Goal: Answer question/provide support: Share knowledge or assist other users

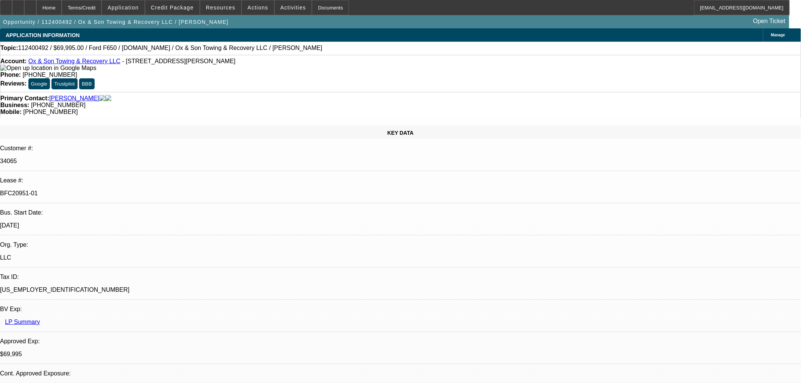
select select "0"
select select "3"
select select "0"
select select "6"
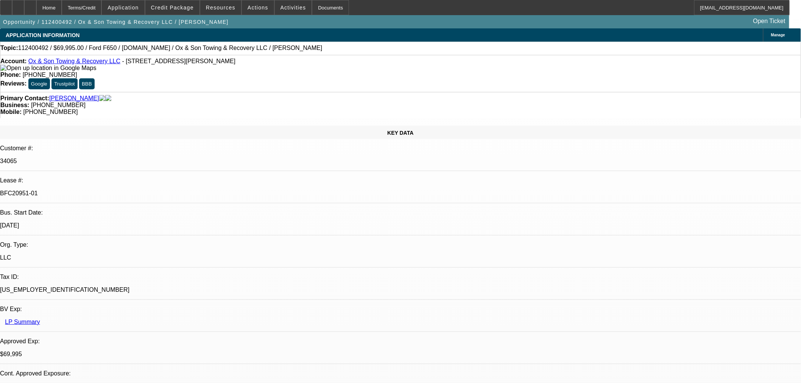
select select "0"
select select "3"
select select "0"
select select "6"
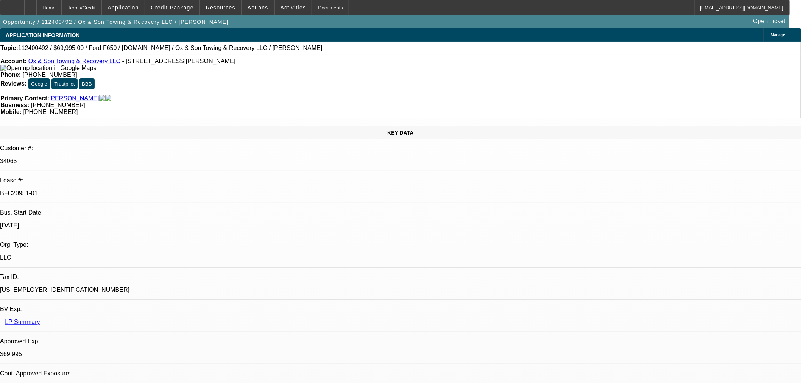
select select "0"
select select "3"
select select "0"
select select "6"
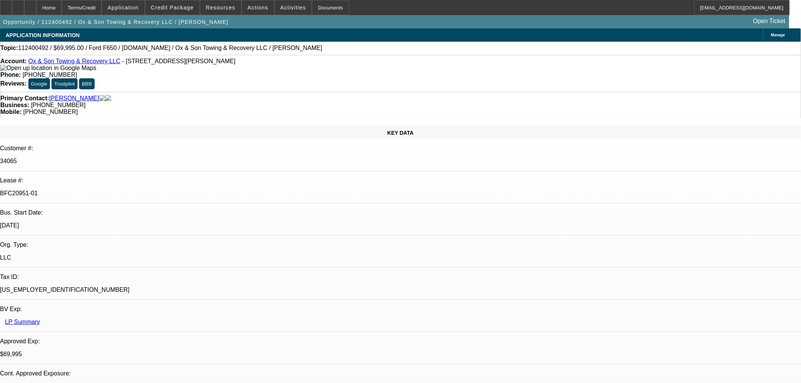
select select "0"
select select "3"
select select "0"
select select "6"
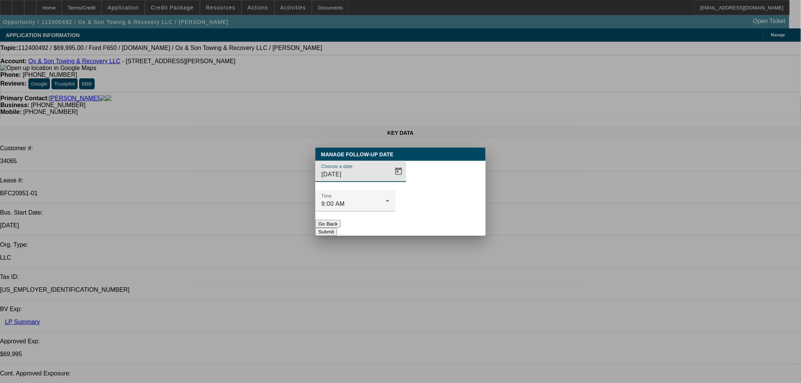
click at [373, 179] on div "Choose a date 8/28/2025" at bounding box center [355, 171] width 68 height 21
click at [389, 180] on span "Open calendar" at bounding box center [398, 171] width 18 height 18
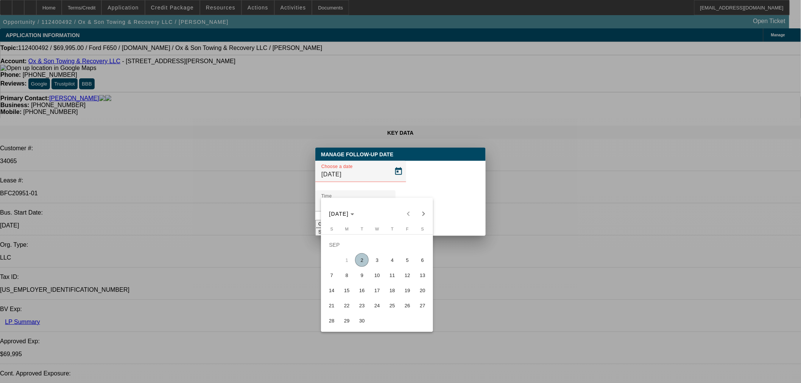
click at [404, 266] on span "5" at bounding box center [407, 260] width 14 height 14
type input "9/5/2025"
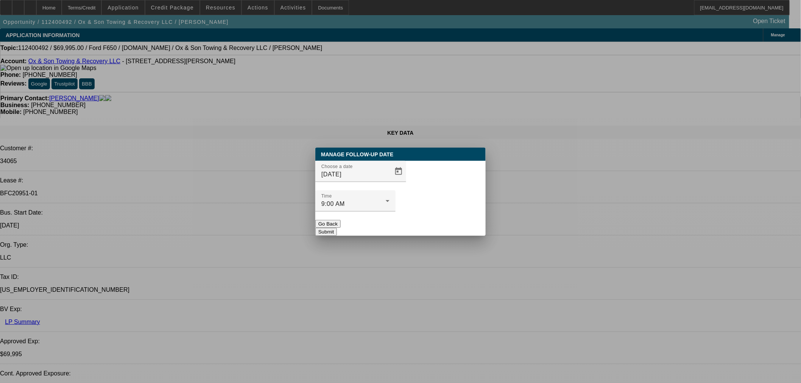
click at [337, 228] on button "Submit" at bounding box center [326, 232] width 22 height 8
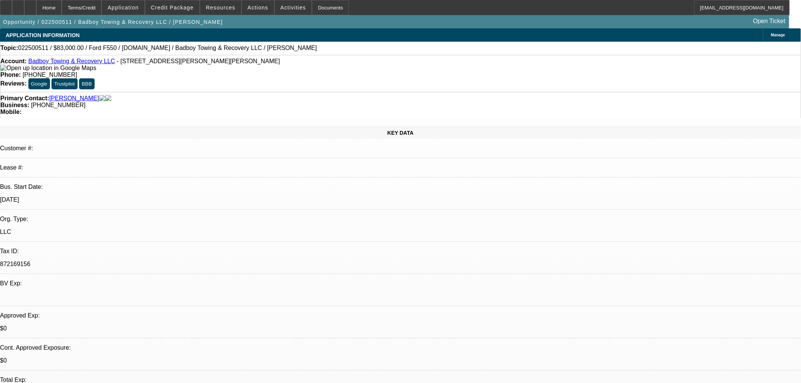
select select "0"
select select "2"
select select "0"
select select "6"
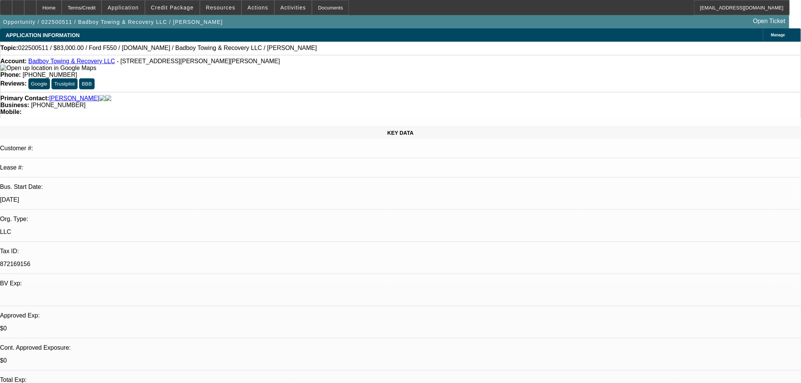
select select "0"
select select "2"
select select "0"
select select "6"
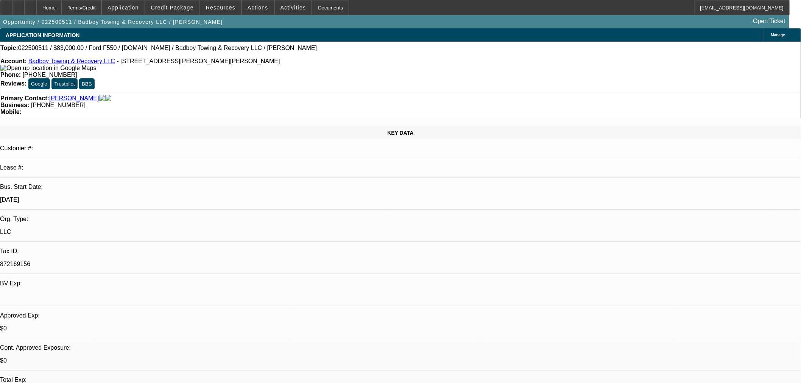
select select "0"
select select "2"
select select "0"
select select "6"
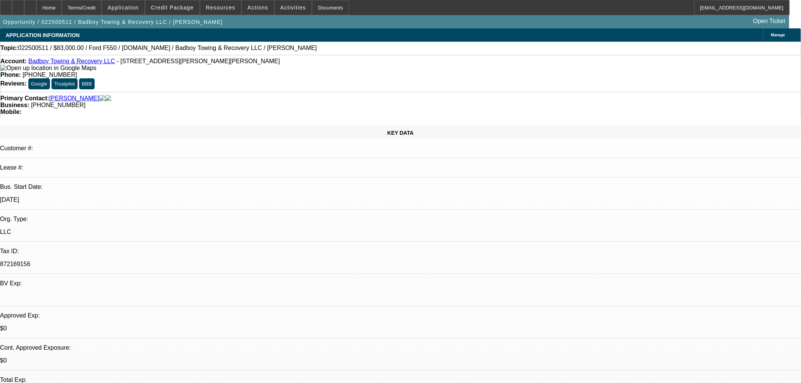
select select "0"
select select "2"
select select "0"
select select "6"
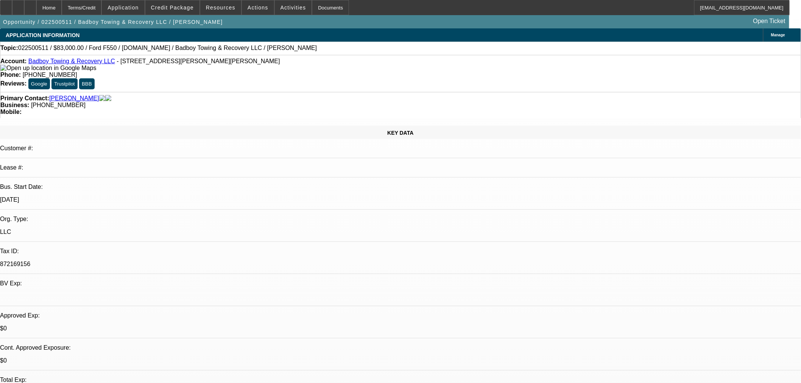
radio input "false"
radio input "true"
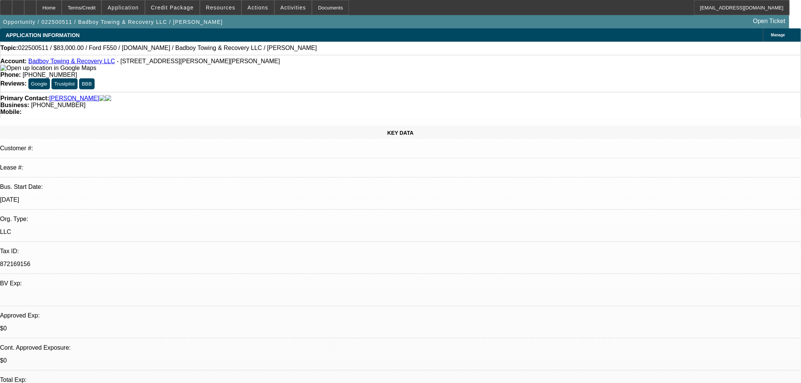
type textarea "Try prospecting number"
radio input "true"
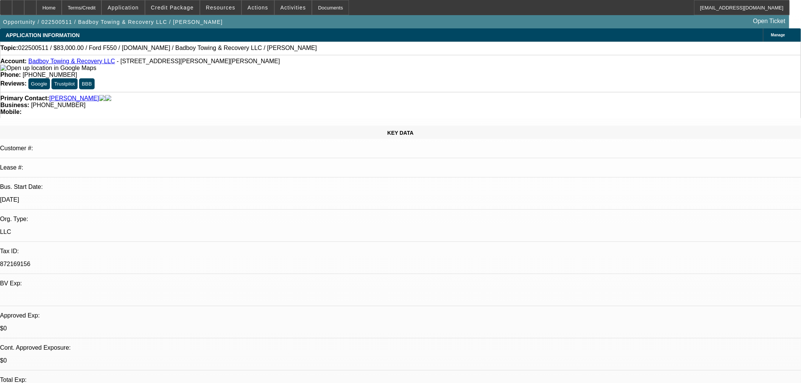
click at [243, 95] on div "Primary Contact: Elliot, Brandon" at bounding box center [400, 98] width 800 height 7
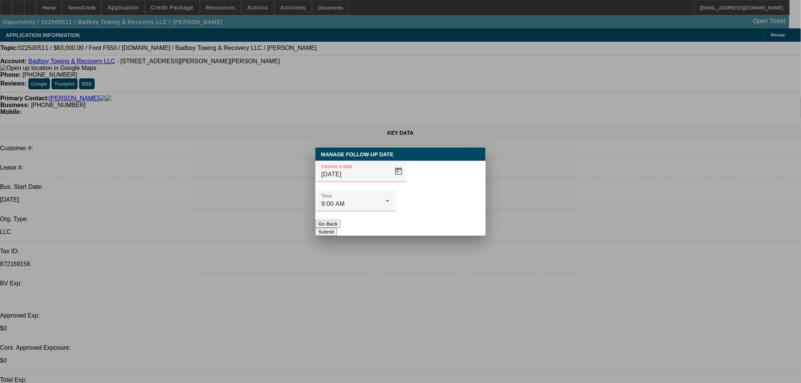
click at [381, 191] on div at bounding box center [400, 191] width 801 height 383
click at [389, 180] on span "Open calendar" at bounding box center [398, 171] width 18 height 18
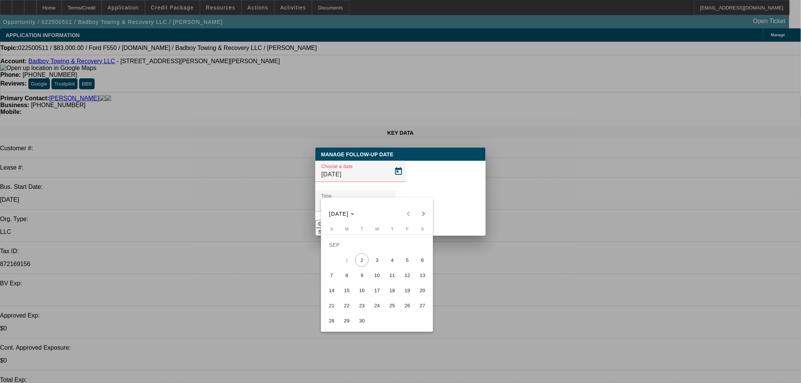
click at [388, 255] on button "4" at bounding box center [391, 259] width 15 height 15
type input "9/4/2025"
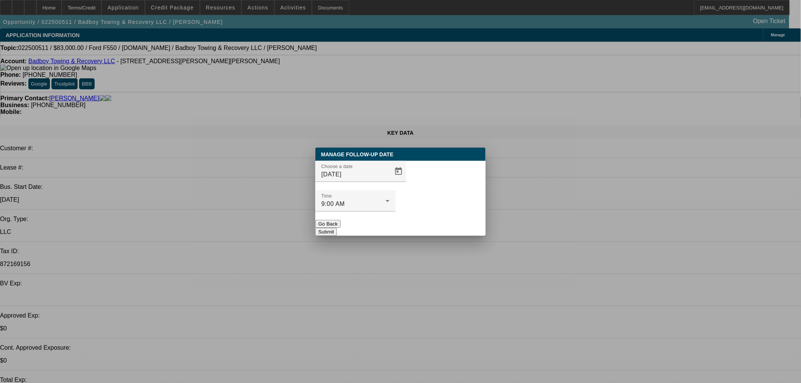
click at [337, 228] on button "Submit" at bounding box center [326, 232] width 22 height 8
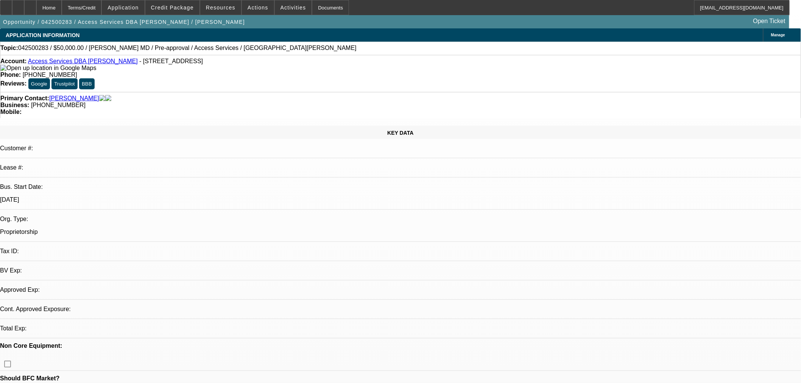
select select "0"
select select "2"
select select "0.1"
select select "4"
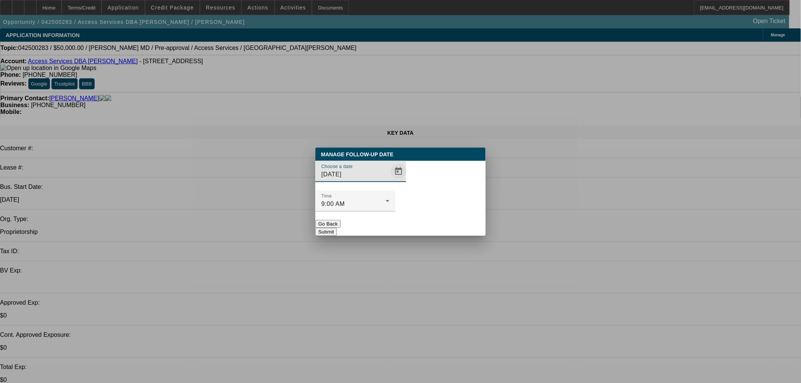
click at [389, 180] on span "Open calendar" at bounding box center [398, 171] width 18 height 18
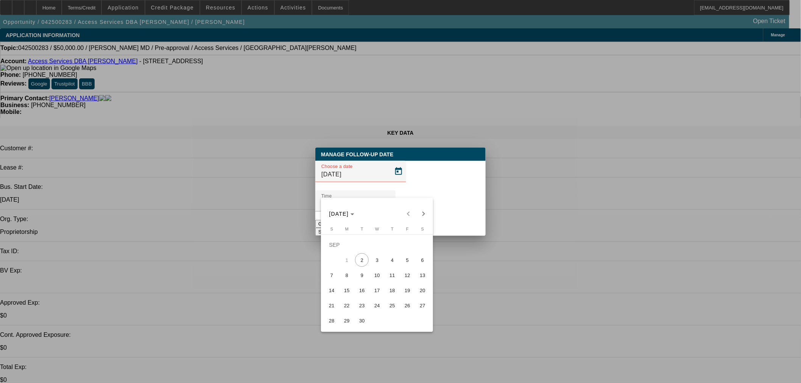
click at [376, 257] on span "3" at bounding box center [377, 260] width 14 height 14
type input "[DATE]"
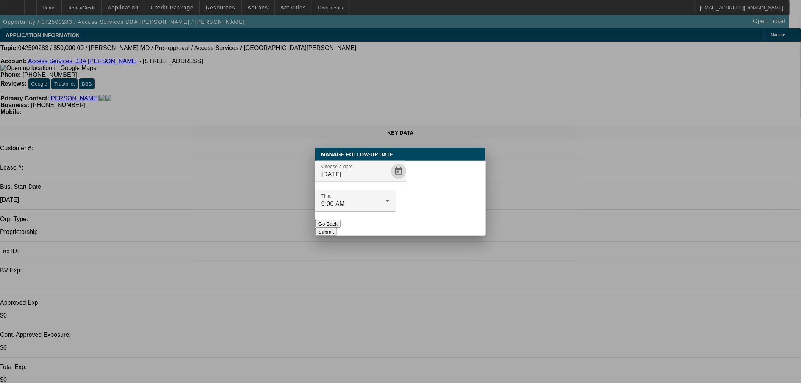
click at [395, 211] on div at bounding box center [355, 215] width 80 height 8
click at [337, 228] on button "Submit" at bounding box center [326, 232] width 22 height 8
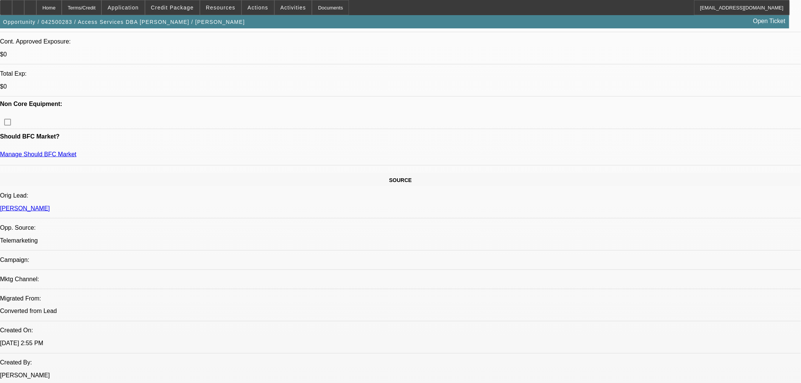
scroll to position [294, 0]
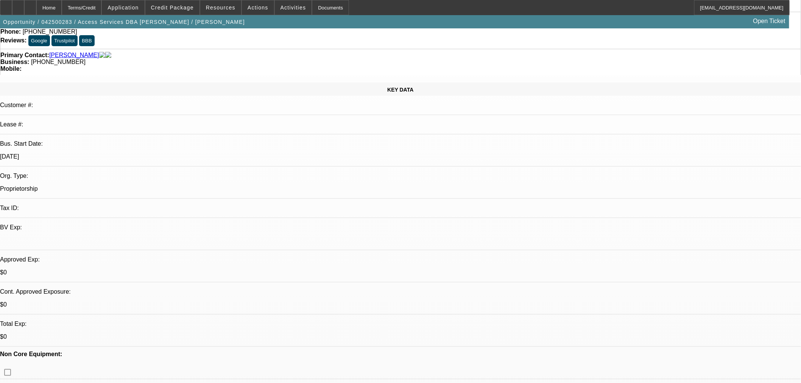
scroll to position [0, 0]
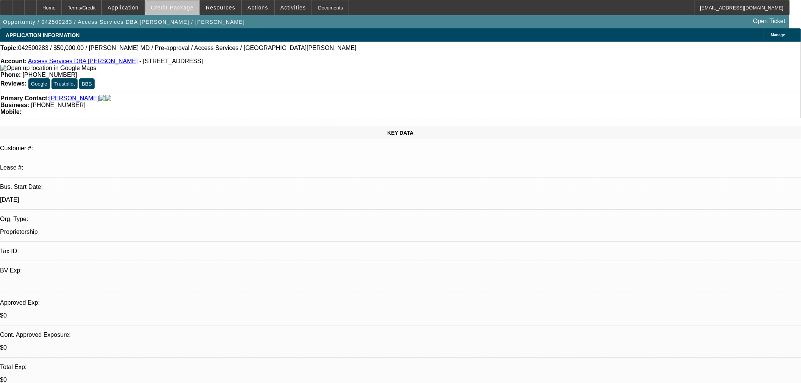
click at [193, 3] on span at bounding box center [172, 7] width 54 height 18
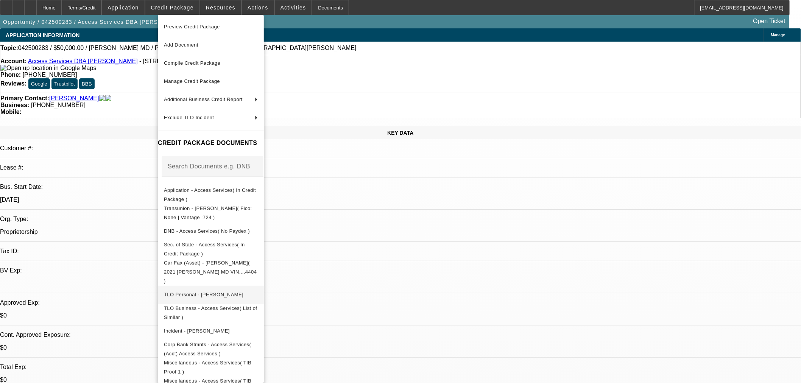
scroll to position [9, 0]
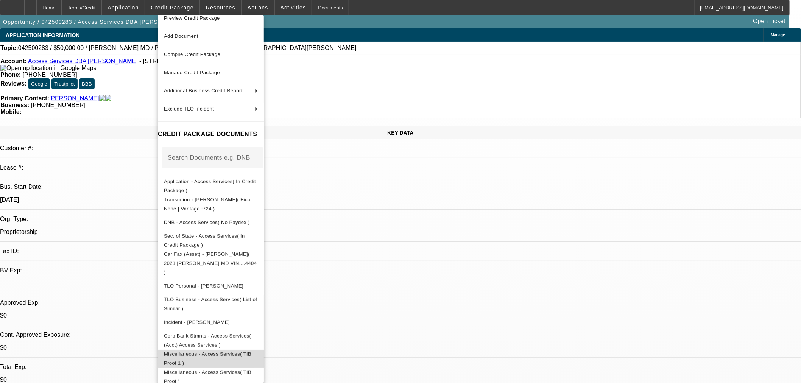
click at [264, 353] on button "Miscellaneous - Access Services( TIB Proof 1 )" at bounding box center [211, 358] width 106 height 18
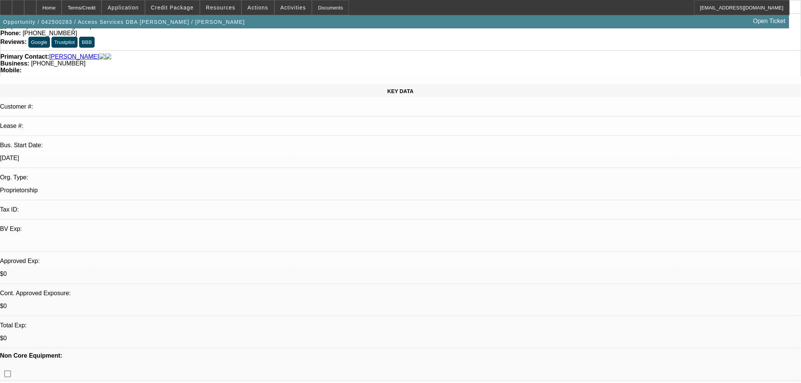
scroll to position [126, 0]
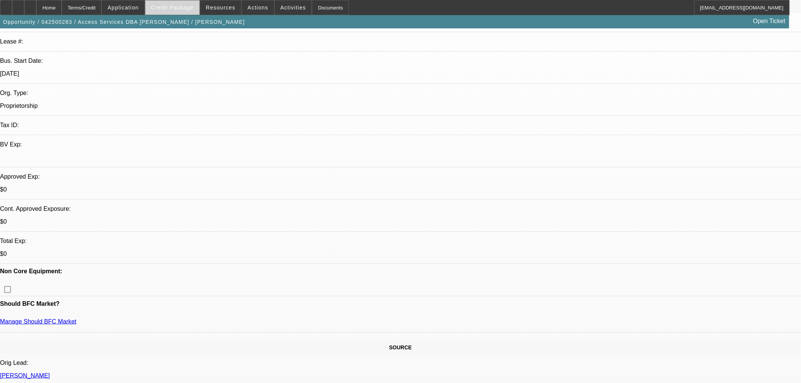
click at [193, 9] on span "Credit Package" at bounding box center [172, 8] width 43 height 6
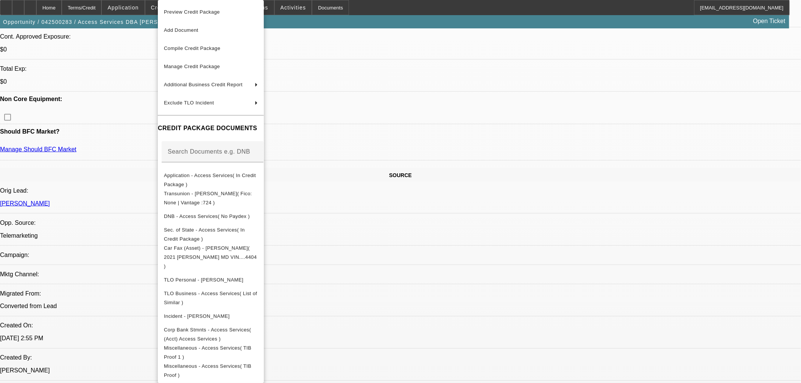
scroll to position [336, 0]
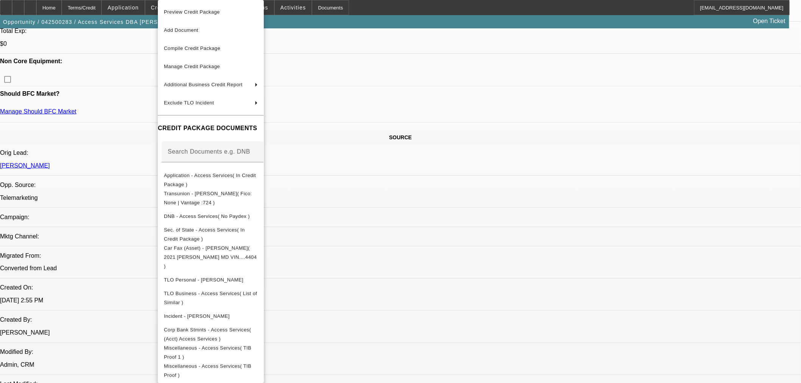
click at [427, 269] on div at bounding box center [400, 191] width 801 height 383
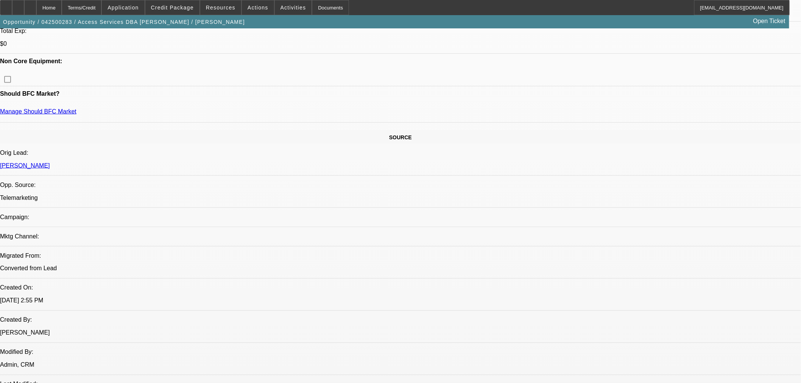
drag, startPoint x: 136, startPoint y: 344, endPoint x: 175, endPoint y: 346, distance: 39.0
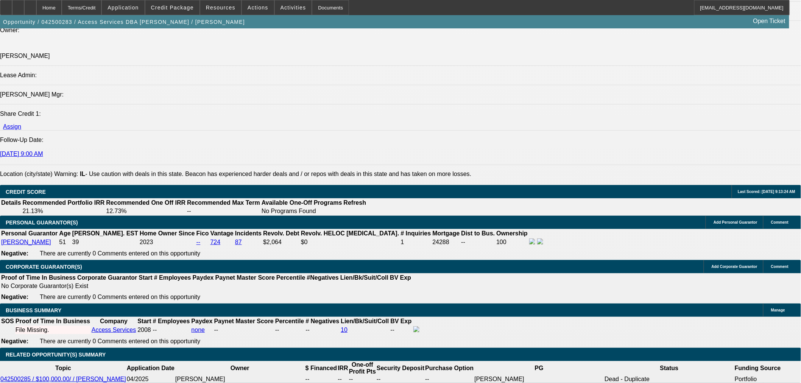
scroll to position [925, 0]
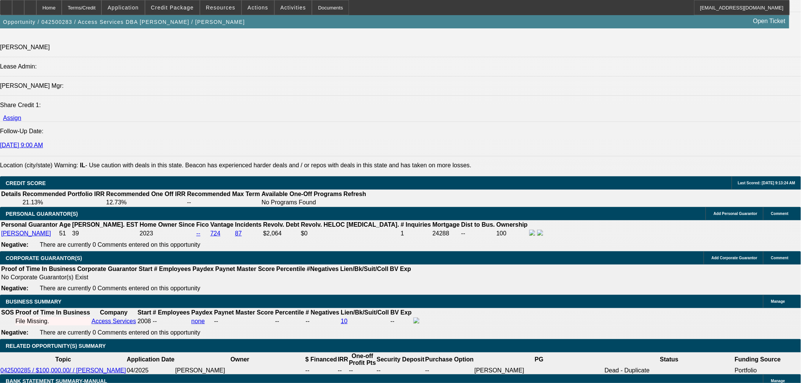
click at [632, 28] on div "Opportunity / 042500283 / Access Services DBA David Kochis / Kochis, David Open…" at bounding box center [394, 21] width 789 height 13
radio input "true"
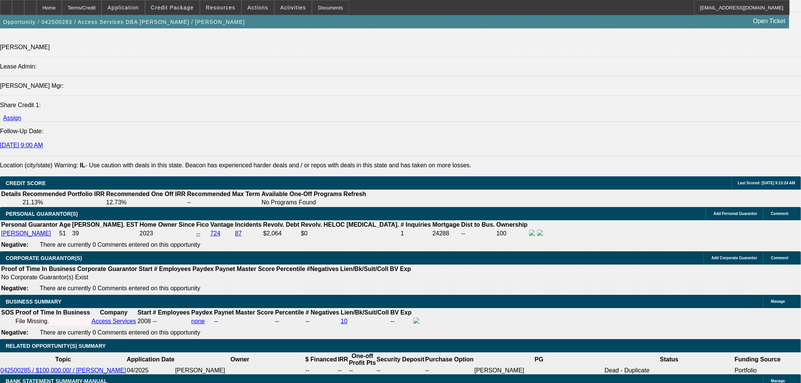
type textarea "Wants to get moving now. Has federal tax lien and wants to see if we can financ…"
radio input "true"
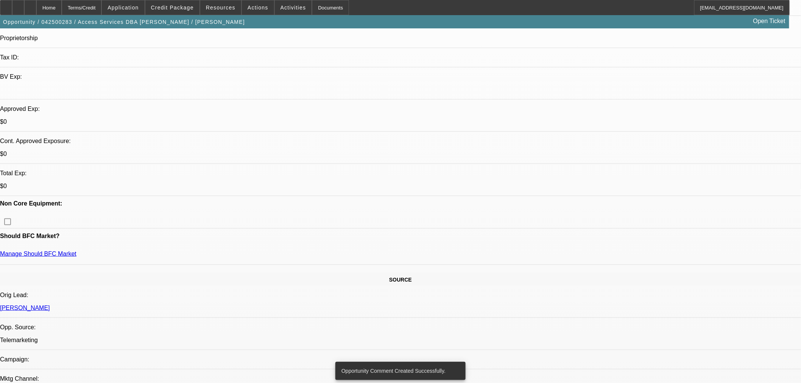
scroll to position [126, 0]
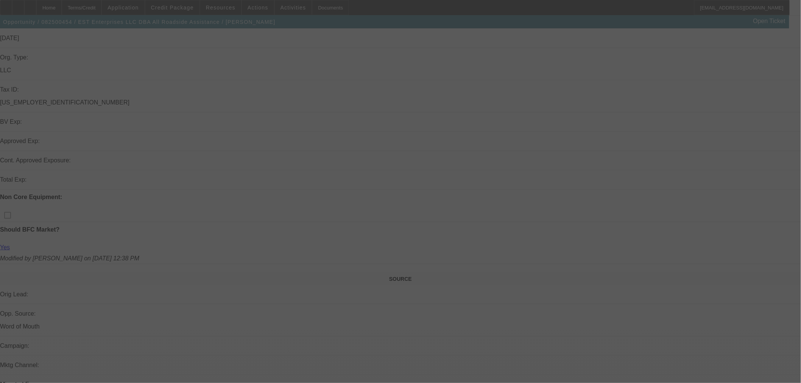
scroll to position [210, 0]
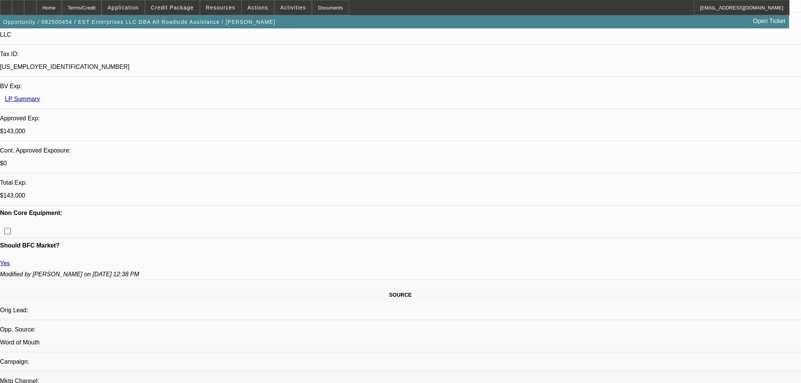
select select "0"
select select "2"
select select "0"
select select "6"
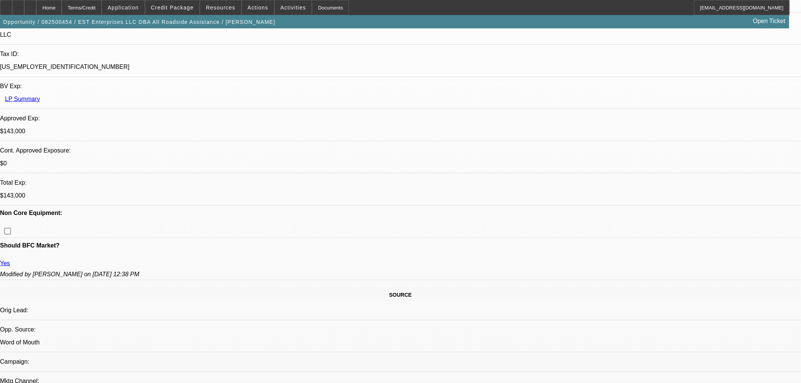
select select "0"
select select "2"
select select "0"
select select "6"
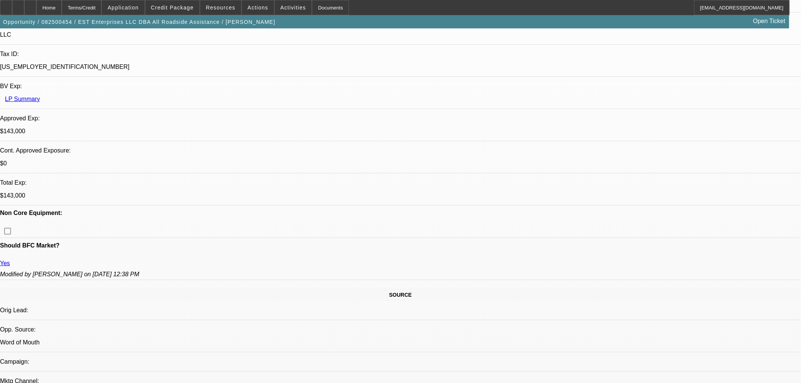
select select "0"
select select "2"
select select "0"
select select "6"
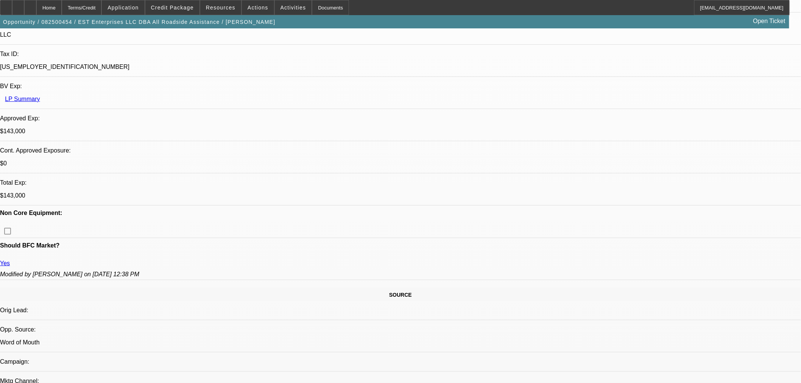
select select "0"
select select "2"
select select "0.1"
select select "4"
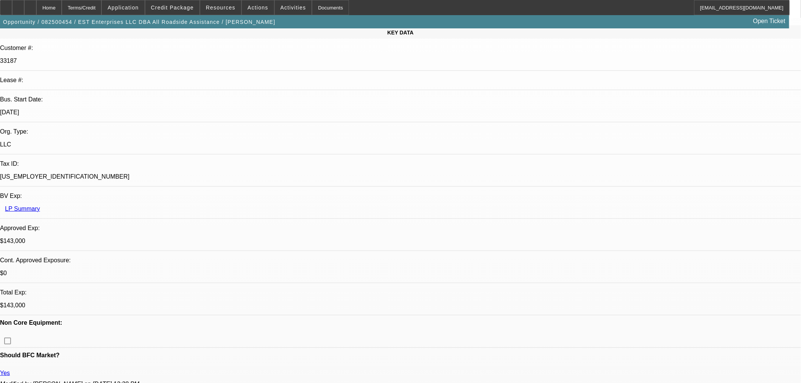
scroll to position [0, 0]
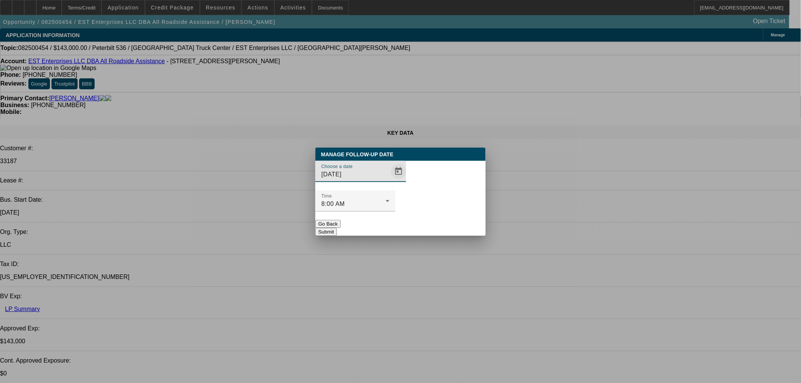
click at [389, 180] on span "Open calendar" at bounding box center [398, 171] width 18 height 18
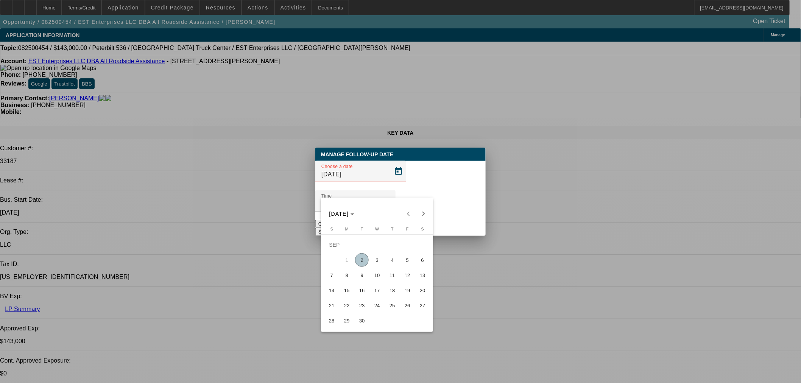
click at [392, 257] on span "4" at bounding box center [392, 260] width 14 height 14
type input "9/4/2025"
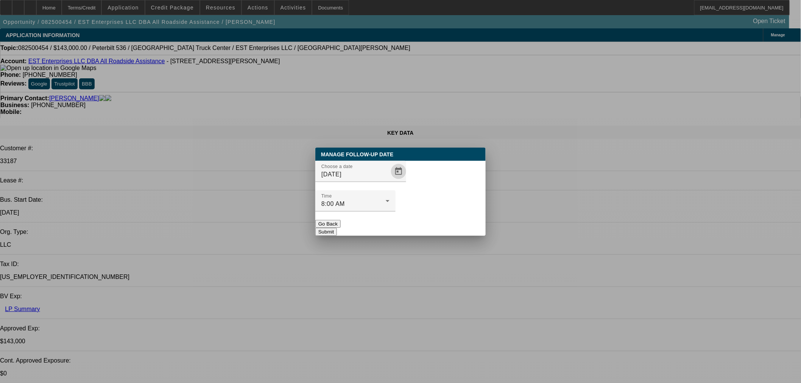
click at [395, 211] on div at bounding box center [355, 215] width 80 height 8
click at [337, 228] on button "Submit" at bounding box center [326, 232] width 22 height 8
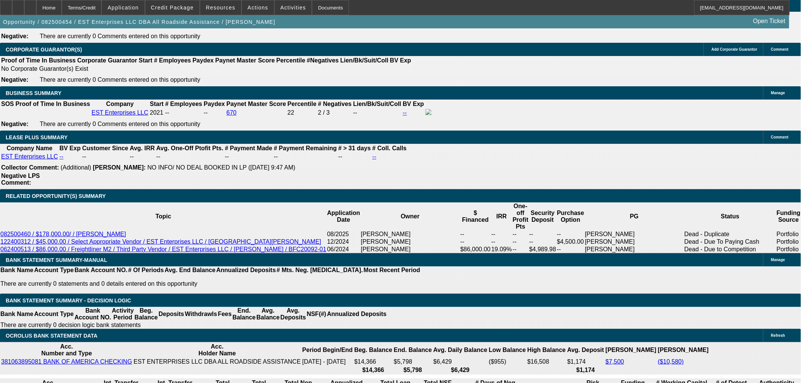
scroll to position [1177, 0]
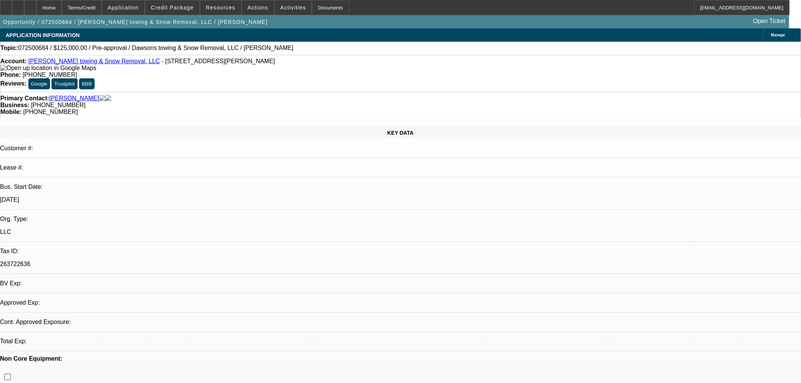
select select "0"
select select "2"
select select "0.1"
select select "4"
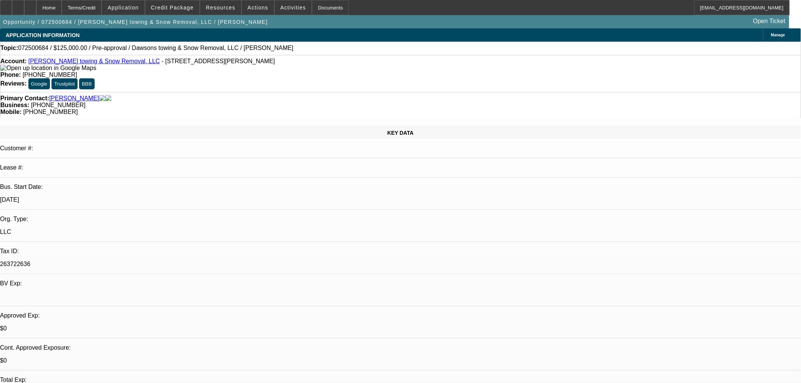
radio input "true"
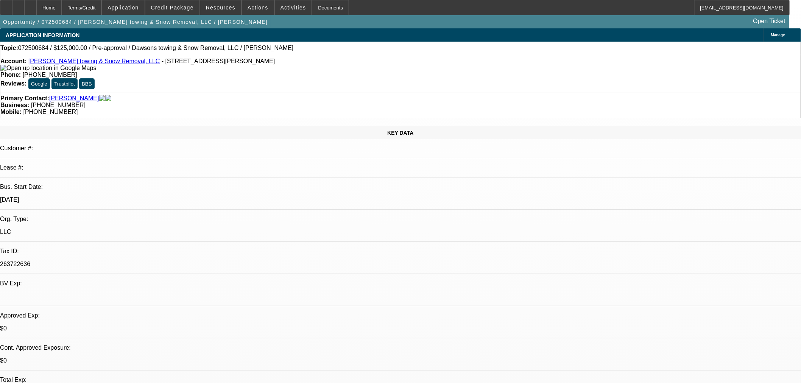
type textarea "Lost a driver and a contract no longer looking to add."
radio input "true"
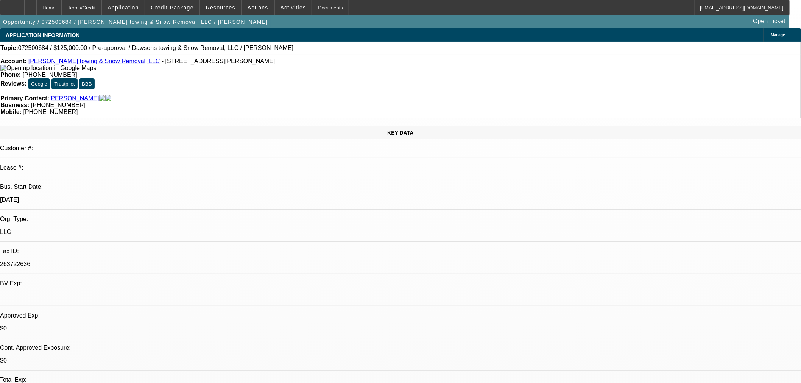
drag, startPoint x: 666, startPoint y: 64, endPoint x: 555, endPoint y: 61, distance: 110.5
copy p "Lost a driver and a contract no longer looking to add."
click at [244, 11] on span at bounding box center [258, 7] width 32 height 18
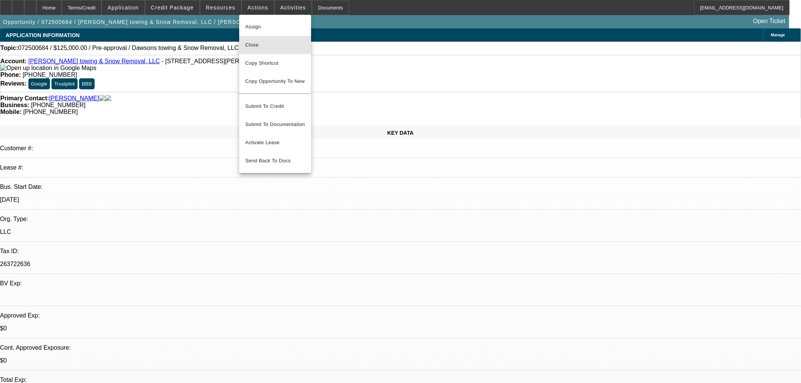
drag, startPoint x: 255, startPoint y: 38, endPoint x: 263, endPoint y: 58, distance: 21.4
click at [255, 39] on button "Close" at bounding box center [275, 45] width 72 height 18
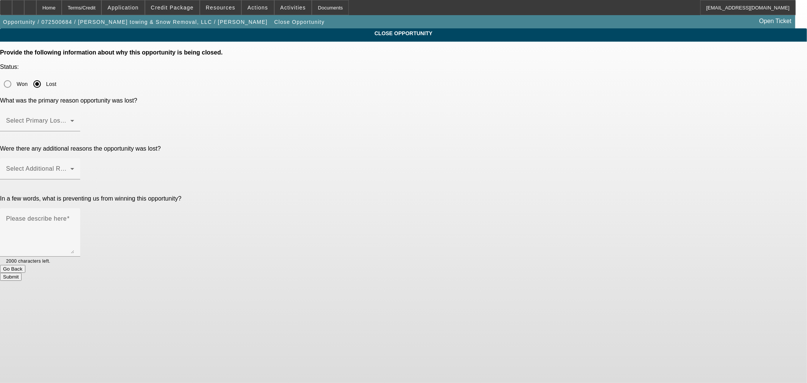
click at [370, 76] on div "Won Lost" at bounding box center [403, 83] width 807 height 15
click at [86, 117] on mat-label "Select Primary Lost Reason" at bounding box center [46, 120] width 80 height 6
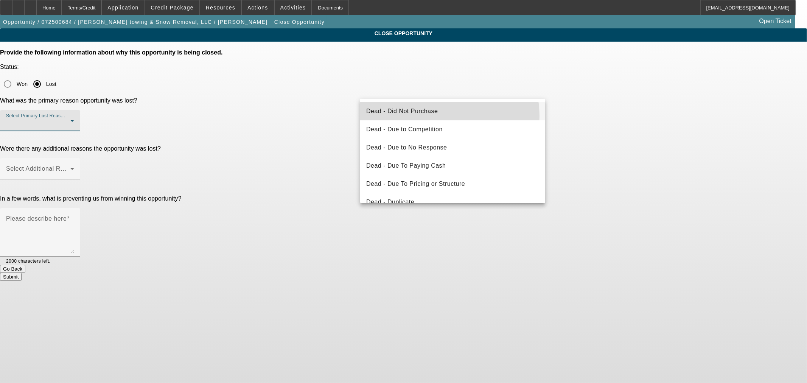
click at [433, 116] on mat-option "Dead - Did Not Purchase" at bounding box center [452, 111] width 185 height 18
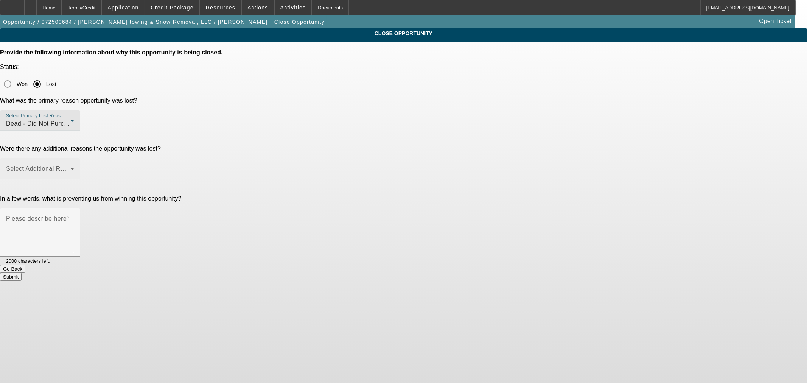
click at [70, 167] on span at bounding box center [38, 171] width 64 height 9
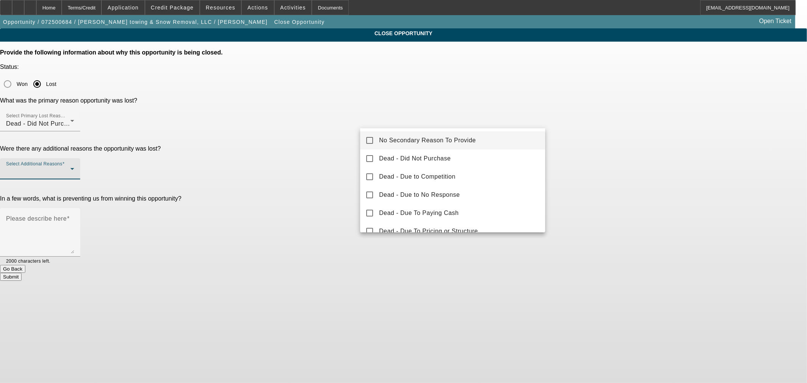
click at [430, 131] on div "No Secondary Reason To Provide Dead - Did Not Purchase Dead - Due to Competitio…" at bounding box center [452, 180] width 185 height 104
click at [375, 141] on mat-option "No Secondary Reason To Provide" at bounding box center [452, 140] width 185 height 18
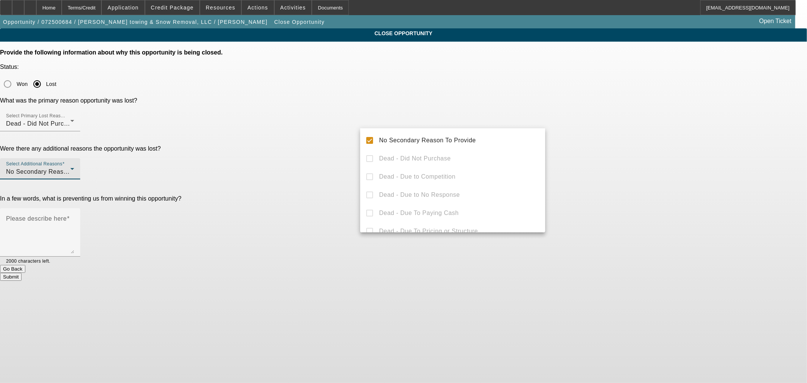
drag, startPoint x: 258, startPoint y: 133, endPoint x: 265, endPoint y: 134, distance: 7.2
click at [262, 134] on div at bounding box center [403, 191] width 807 height 383
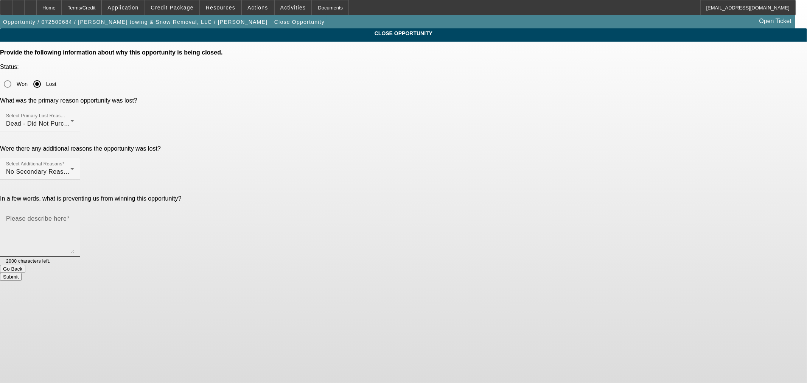
click at [80, 208] on div "Please describe here" at bounding box center [40, 232] width 80 height 48
paste textarea "Lost a driver and a contract no longer looking to add."
type textarea "Lost a driver and a contract no longer looking to add."
click at [22, 273] on button "Submit" at bounding box center [11, 277] width 22 height 8
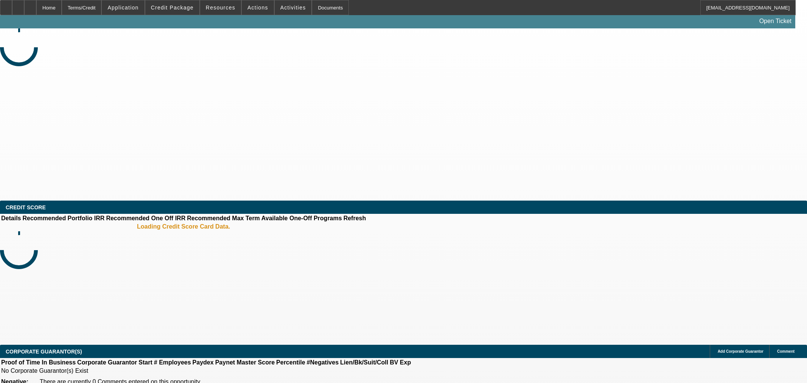
select select "0"
select select "2"
select select "0.1"
select select "4"
